Goal: Task Accomplishment & Management: Manage account settings

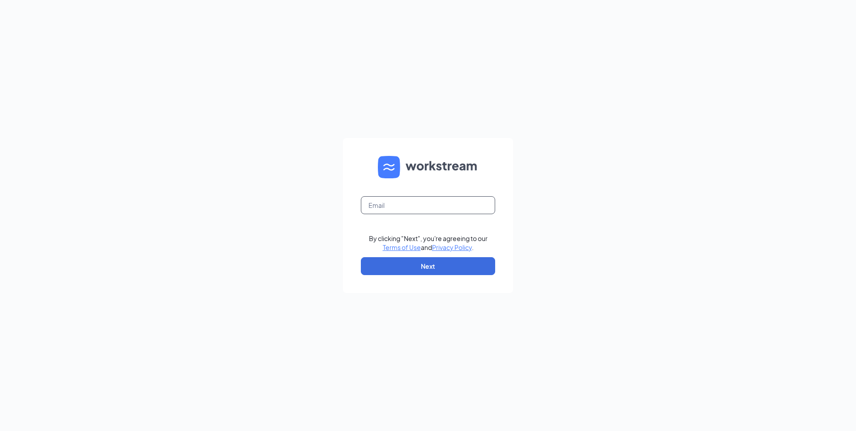
click at [424, 201] on input "text" at bounding box center [428, 205] width 134 height 18
type input "[EMAIL_ADDRESS][DOMAIN_NAME]"
click at [460, 263] on button "Next" at bounding box center [428, 266] width 134 height 18
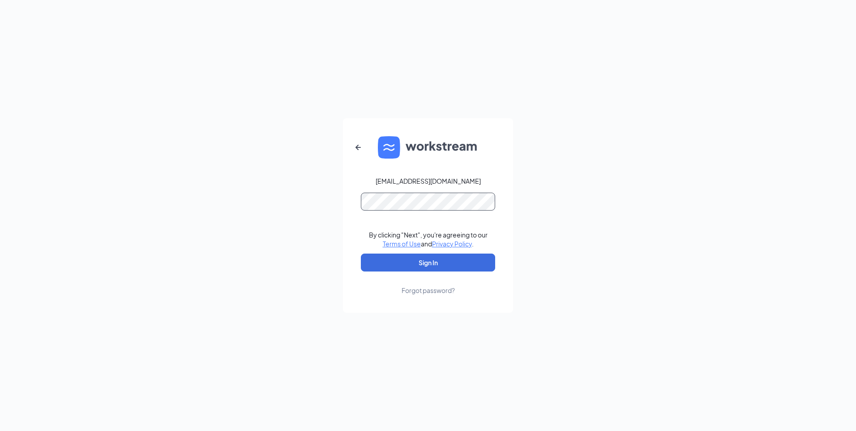
click at [361, 253] on button "Sign In" at bounding box center [428, 262] width 134 height 18
click at [463, 266] on button "Sign In" at bounding box center [428, 262] width 134 height 18
click at [361, 253] on button "Sign In" at bounding box center [428, 262] width 134 height 18
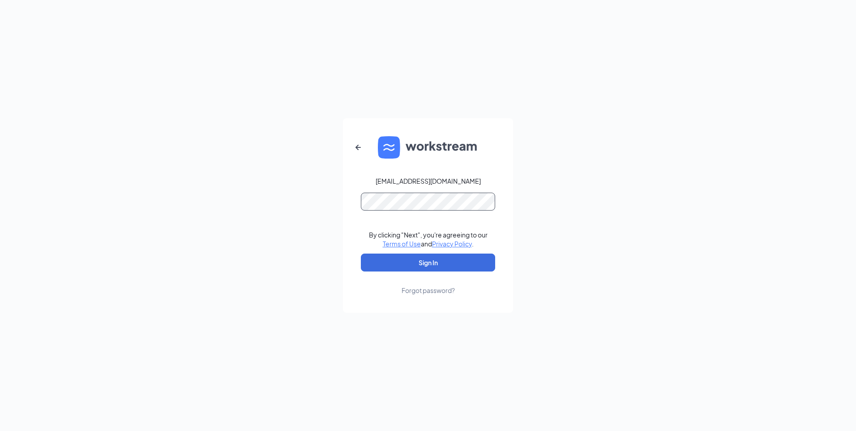
click at [361, 253] on button "Sign In" at bounding box center [428, 262] width 134 height 18
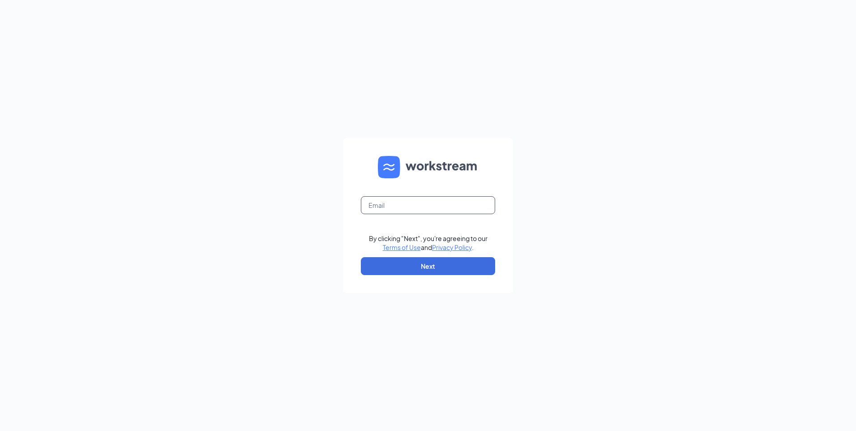
click at [413, 206] on input "text" at bounding box center [428, 205] width 134 height 18
type input "[EMAIL_ADDRESS][DOMAIN_NAME]"
click at [414, 255] on form "LVBK19190@GMAIL.COM By clicking "Next", you're agreeing to our Terms of Use and…" at bounding box center [428, 215] width 170 height 155
click at [414, 261] on button "Next" at bounding box center [428, 266] width 134 height 18
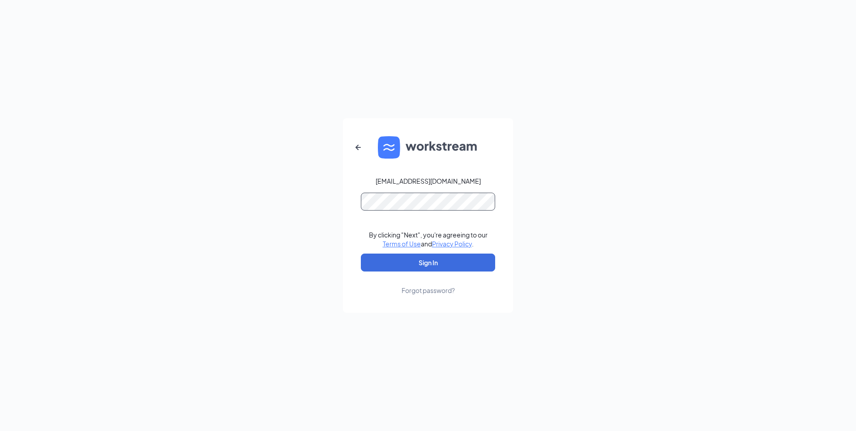
click at [361, 253] on button "Sign In" at bounding box center [428, 262] width 134 height 18
click at [411, 265] on button "Sign In" at bounding box center [428, 262] width 134 height 18
click at [361, 253] on button "Sign In" at bounding box center [428, 262] width 134 height 18
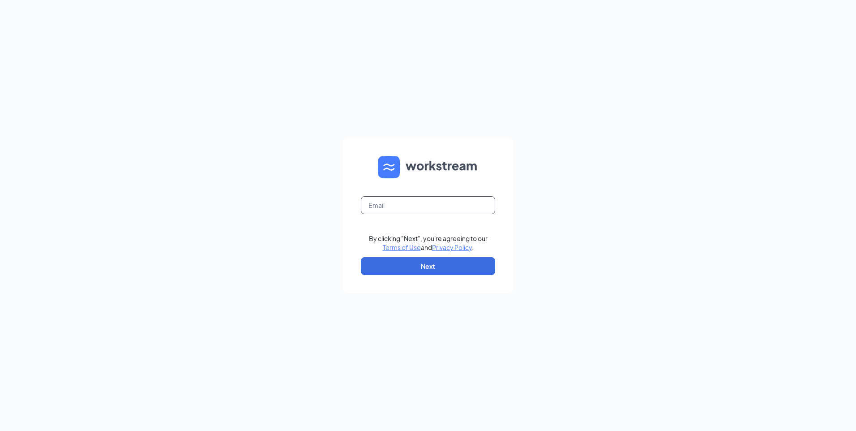
click at [457, 200] on input "text" at bounding box center [428, 205] width 134 height 18
type input "[EMAIL_ADDRESS][DOMAIN_NAME]"
click at [453, 263] on button "Next" at bounding box center [428, 266] width 134 height 18
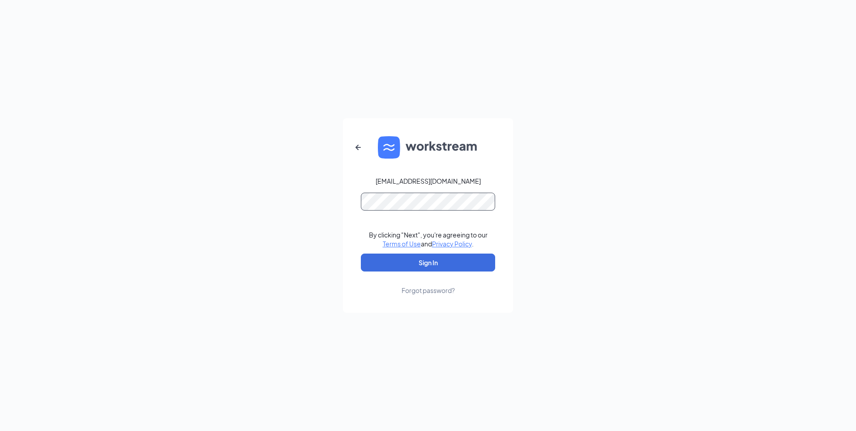
click at [361, 253] on button "Sign In" at bounding box center [428, 262] width 134 height 18
click at [401, 262] on button "Sign In" at bounding box center [428, 262] width 134 height 18
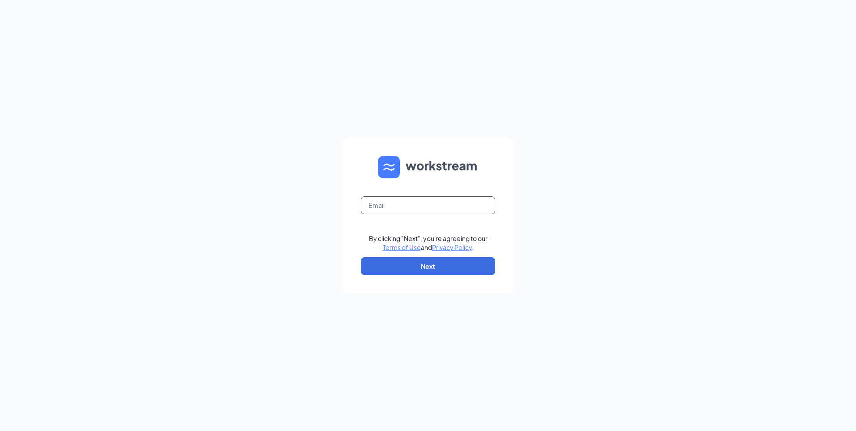
click at [420, 204] on input "text" at bounding box center [428, 205] width 134 height 18
type input "[EMAIL_ADDRESS][DOMAIN_NAME]"
click at [426, 269] on button "Next" at bounding box center [428, 266] width 134 height 18
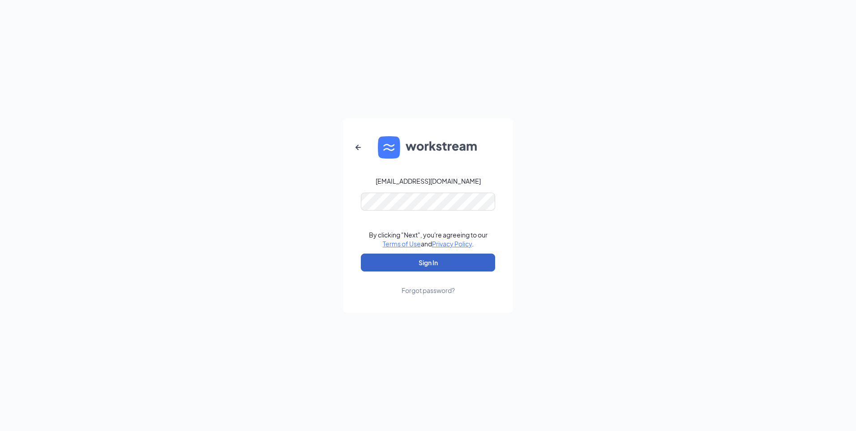
click at [409, 260] on button "Sign In" at bounding box center [428, 262] width 134 height 18
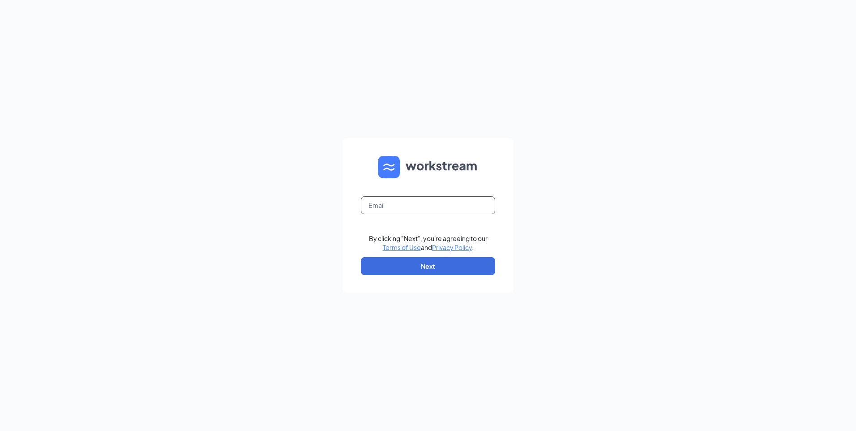
click at [393, 208] on input "text" at bounding box center [428, 205] width 134 height 18
type input "[EMAIL_ADDRESS][DOMAIN_NAME]"
click at [427, 264] on button "Next" at bounding box center [428, 266] width 134 height 18
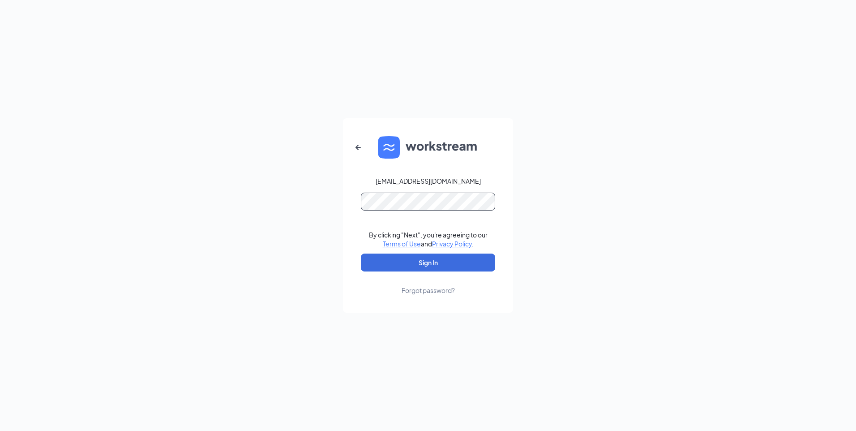
click at [361, 253] on button "Sign In" at bounding box center [428, 262] width 134 height 18
click at [400, 261] on button "Sign In" at bounding box center [428, 262] width 134 height 18
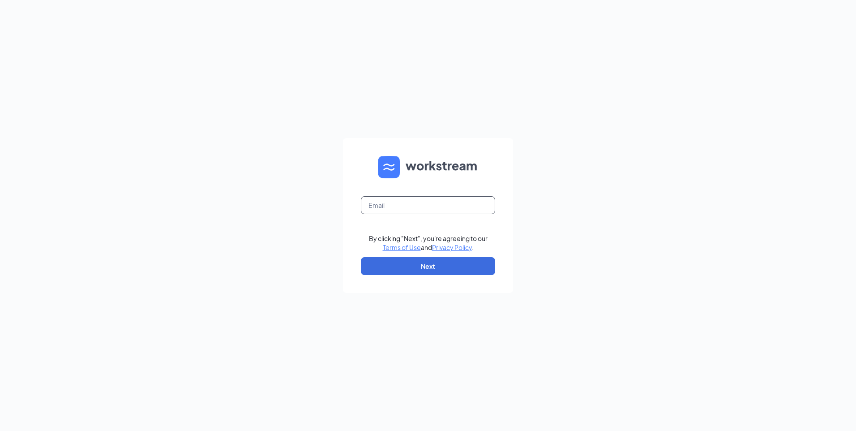
click at [419, 207] on input "text" at bounding box center [428, 205] width 134 height 18
type input "leinettebrady@yahoo.com"
click at [456, 205] on input "leinettebrady@yahoo.com" at bounding box center [428, 205] width 134 height 18
drag, startPoint x: 457, startPoint y: 201, endPoint x: 302, endPoint y: 229, distance: 157.8
click at [342, 224] on div "leinettebrady@yahoo.com By clicking "Next", you're agreeing to our Terms of Use…" at bounding box center [428, 215] width 856 height 431
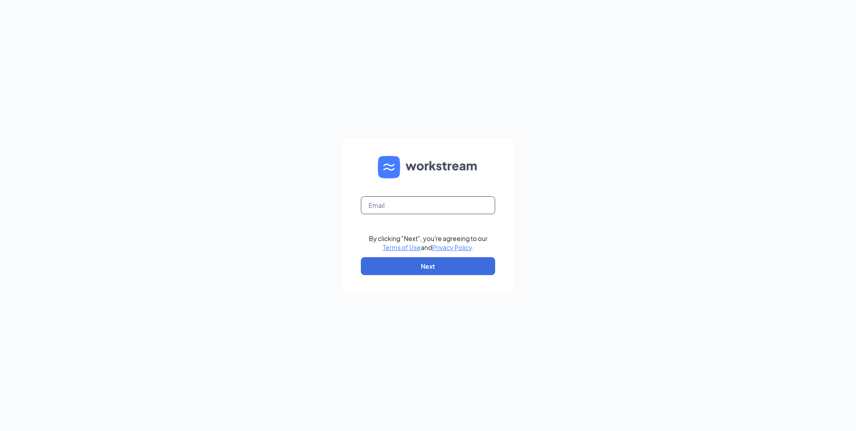
click at [437, 210] on input "text" at bounding box center [428, 205] width 134 height 18
drag, startPoint x: 436, startPoint y: 209, endPoint x: 635, endPoint y: 242, distance: 201.1
click at [689, 258] on div "By clicking "Next", you're agreeing to our Terms of Use and Privacy Policy . Ne…" at bounding box center [428, 215] width 856 height 431
click at [419, 208] on input "text" at bounding box center [428, 205] width 134 height 18
click at [414, 205] on input "text" at bounding box center [428, 205] width 134 height 18
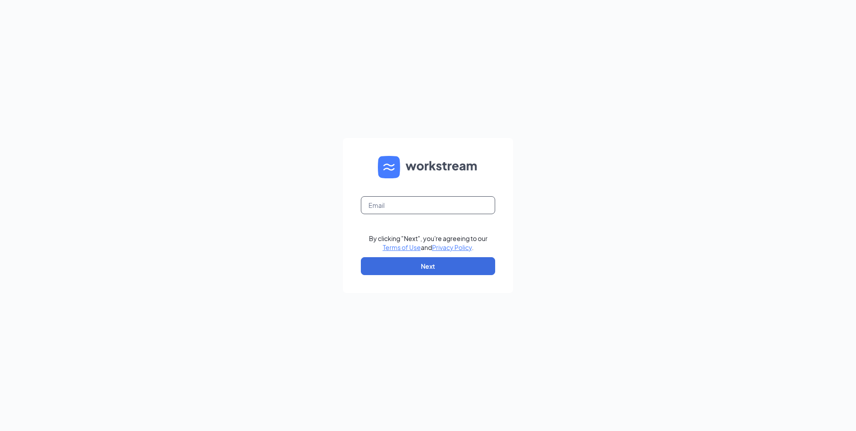
type input "l"
click at [394, 207] on input "text" at bounding box center [428, 205] width 134 height 18
type input "[EMAIL_ADDRESS][DOMAIN_NAME]"
click at [406, 265] on button "Next" at bounding box center [428, 266] width 134 height 18
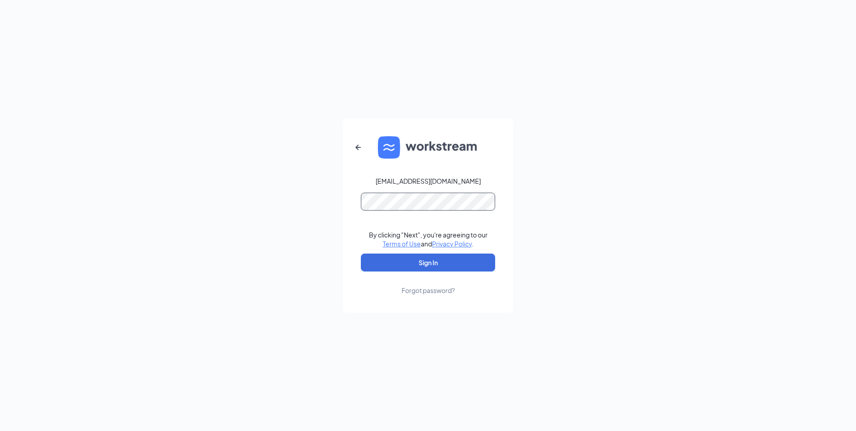
click at [361, 253] on button "Sign In" at bounding box center [428, 262] width 134 height 18
click at [427, 262] on button "Sign In" at bounding box center [428, 262] width 134 height 18
